Goal: Information Seeking & Learning: Learn about a topic

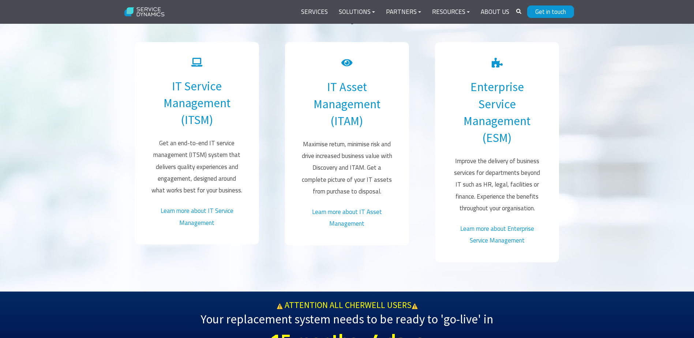
scroll to position [476, 0]
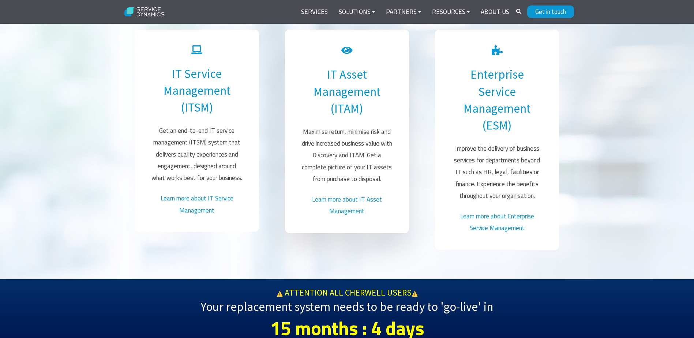
click at [310, 132] on p "Maximise return, minimise risk and drive increased business value with Discover…" at bounding box center [347, 155] width 93 height 59
drag, startPoint x: 310, startPoint y: 132, endPoint x: 361, endPoint y: 131, distance: 51.3
click at [361, 131] on p "Maximise return, minimise risk and drive increased business value with Discover…" at bounding box center [347, 155] width 93 height 59
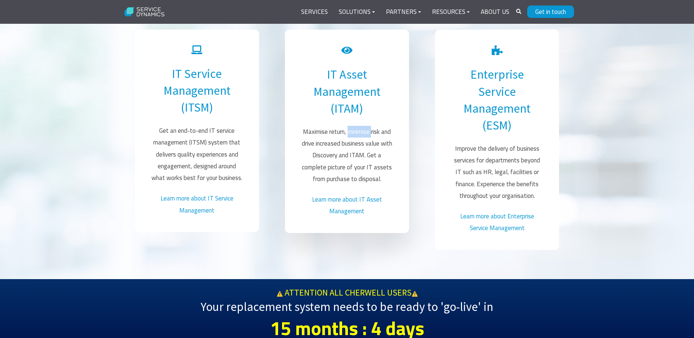
click at [359, 130] on p "Maximise return, minimise risk and drive increased business value with Discover…" at bounding box center [347, 155] width 93 height 59
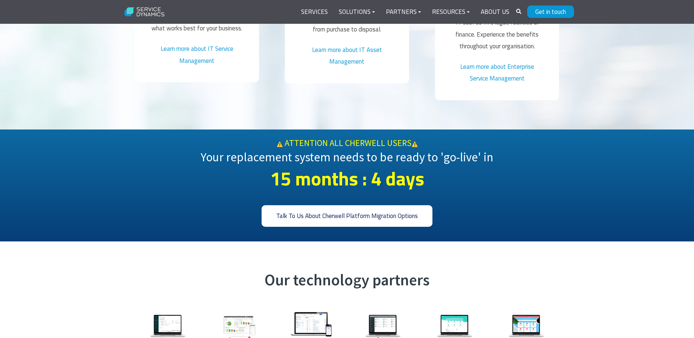
scroll to position [583, 0]
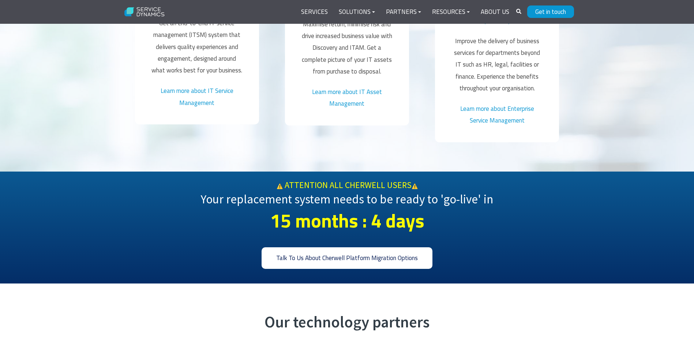
click at [356, 192] on span "Your replacement system needs to be ready to 'go-live' in" at bounding box center [347, 199] width 292 height 15
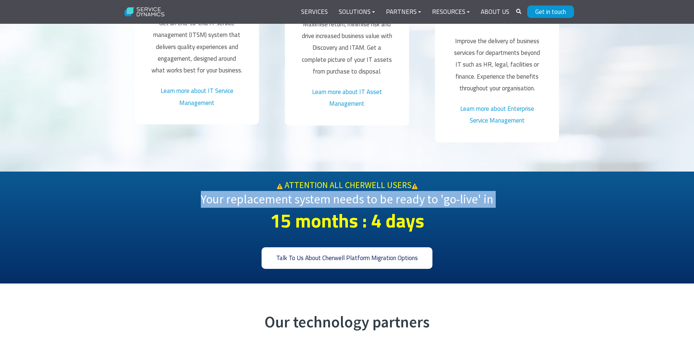
click at [356, 192] on span "Your replacement system needs to be ready to 'go-live' in" at bounding box center [347, 199] width 292 height 15
drag, startPoint x: 356, startPoint y: 182, endPoint x: 344, endPoint y: 182, distance: 11.7
click at [344, 192] on span "Your replacement system needs to be ready to 'go-live' in" at bounding box center [347, 199] width 292 height 15
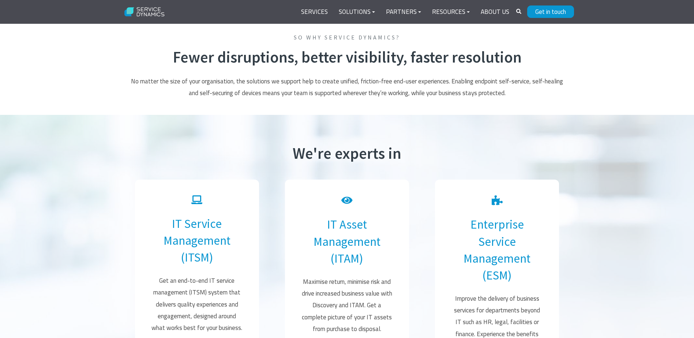
scroll to position [254, 0]
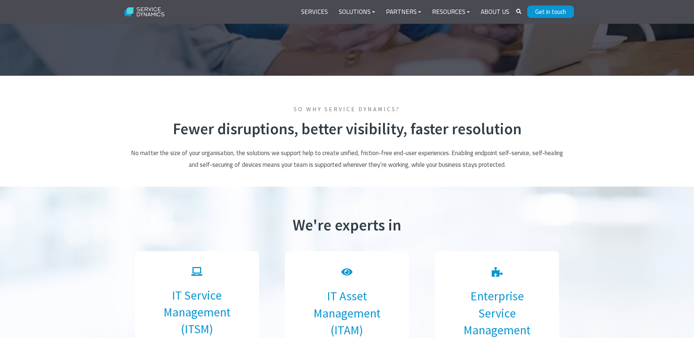
click at [193, 127] on h2 "Fewer disruptions, better visibility, faster resolution" at bounding box center [347, 129] width 439 height 19
drag, startPoint x: 193, startPoint y: 127, endPoint x: 179, endPoint y: 156, distance: 31.9
click at [179, 156] on p "No matter the size of your organisation, the solutions we support help to creat…" at bounding box center [347, 159] width 439 height 24
click at [144, 150] on p "No matter the size of your organisation, the solutions we support help to creat…" at bounding box center [347, 159] width 439 height 24
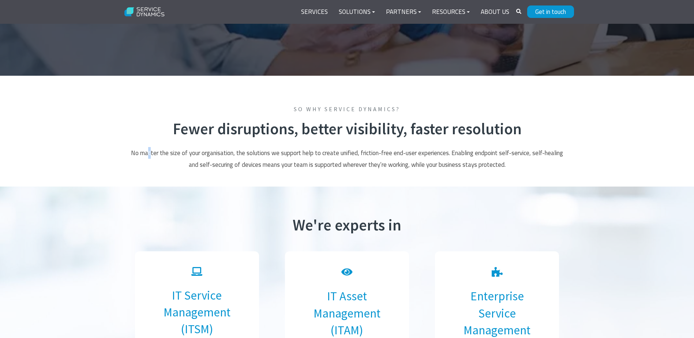
click at [149, 152] on p "No matter the size of your organisation, the solutions we support help to creat…" at bounding box center [347, 159] width 439 height 24
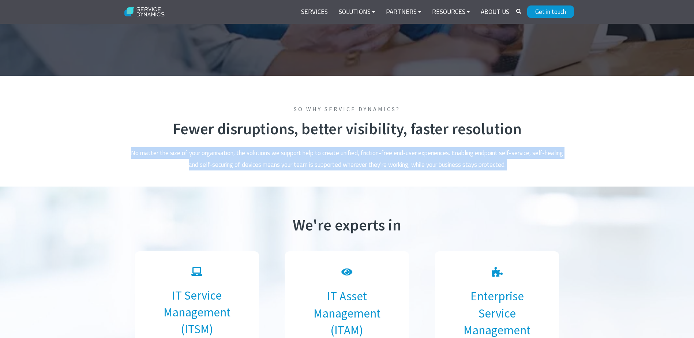
click at [149, 152] on p "No matter the size of your organisation, the solutions we support help to creat…" at bounding box center [347, 159] width 439 height 24
drag, startPoint x: 149, startPoint y: 152, endPoint x: 145, endPoint y: 156, distance: 5.4
click at [145, 156] on p "No matter the size of your organisation, the solutions we support help to creat…" at bounding box center [347, 159] width 439 height 24
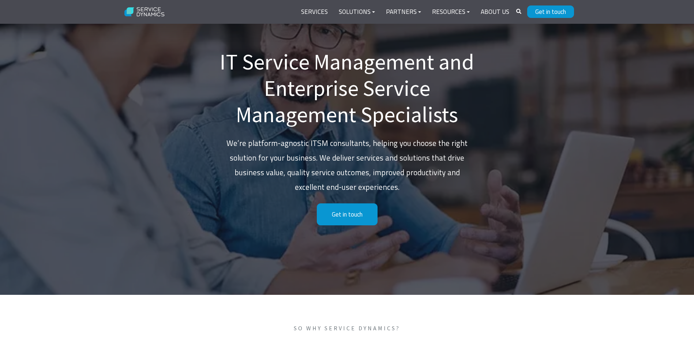
scroll to position [34, 0]
click at [262, 141] on p "We’re platform-agnostic ITSM consultants, helping you choose the right solution…" at bounding box center [347, 166] width 256 height 59
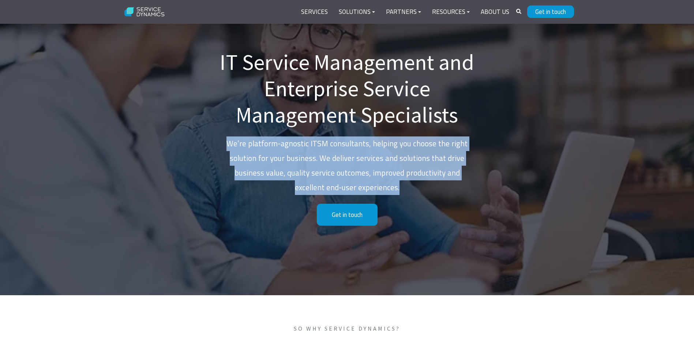
click at [262, 141] on p "We’re platform-agnostic ITSM consultants, helping you choose the right solution…" at bounding box center [347, 166] width 256 height 59
click at [262, 142] on p "We’re platform-agnostic ITSM consultants, helping you choose the right solution…" at bounding box center [347, 166] width 256 height 59
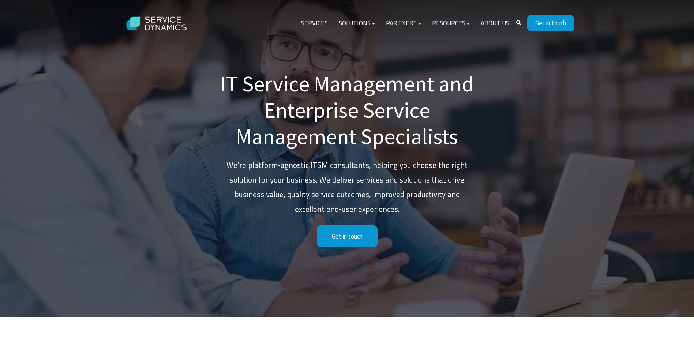
scroll to position [0, 0]
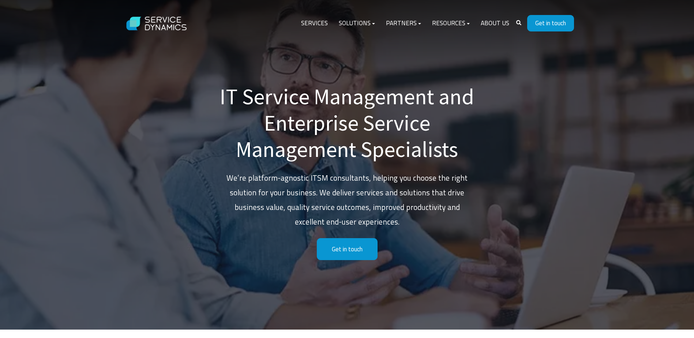
click at [255, 86] on h1 "IT Service Management and Enterprise Service Management Specialists" at bounding box center [347, 122] width 256 height 79
click at [490, 20] on link "About Us" at bounding box center [495, 24] width 40 height 18
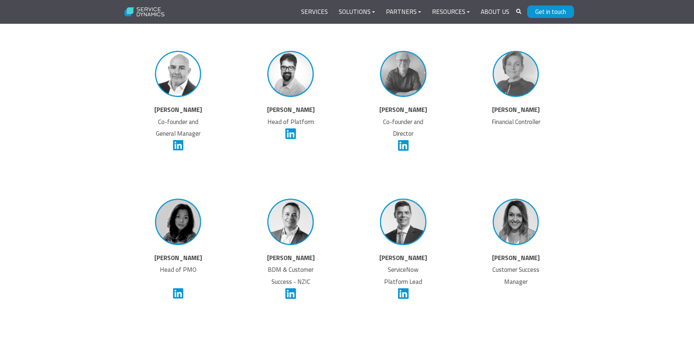
scroll to position [1354, 0]
